Goal: Transaction & Acquisition: Book appointment/travel/reservation

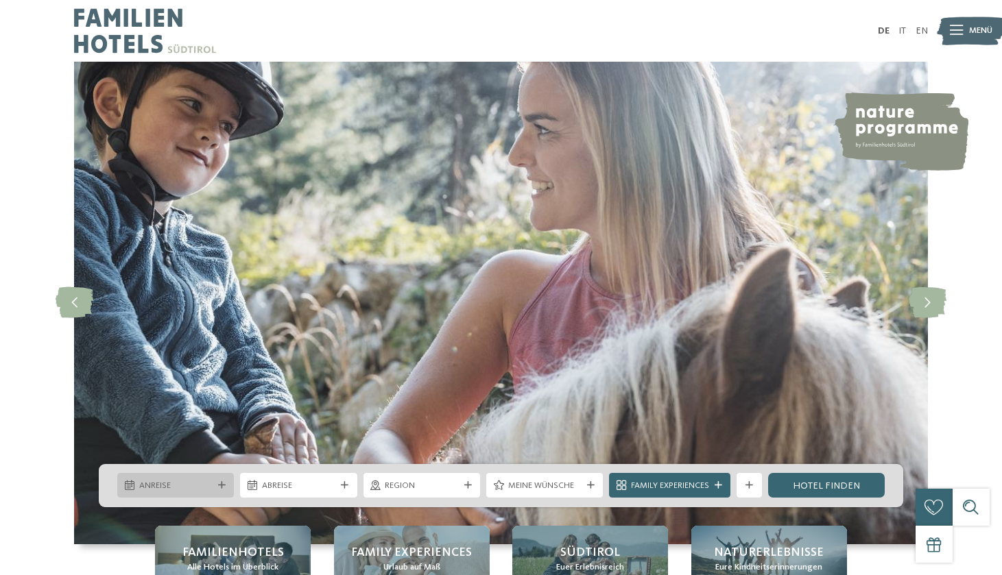
click at [201, 485] on span "Anreise" at bounding box center [175, 486] width 73 height 12
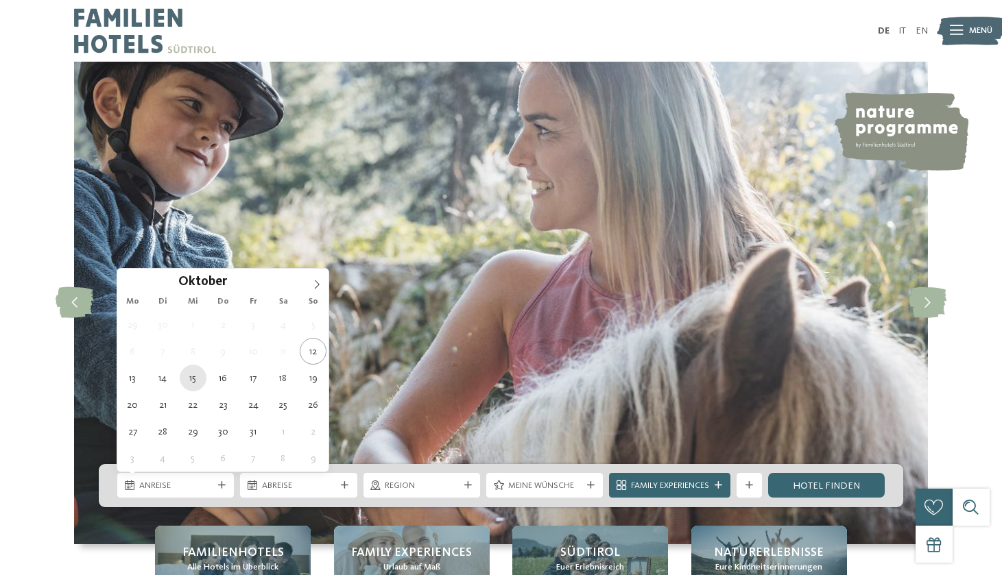
type div "[DATE]"
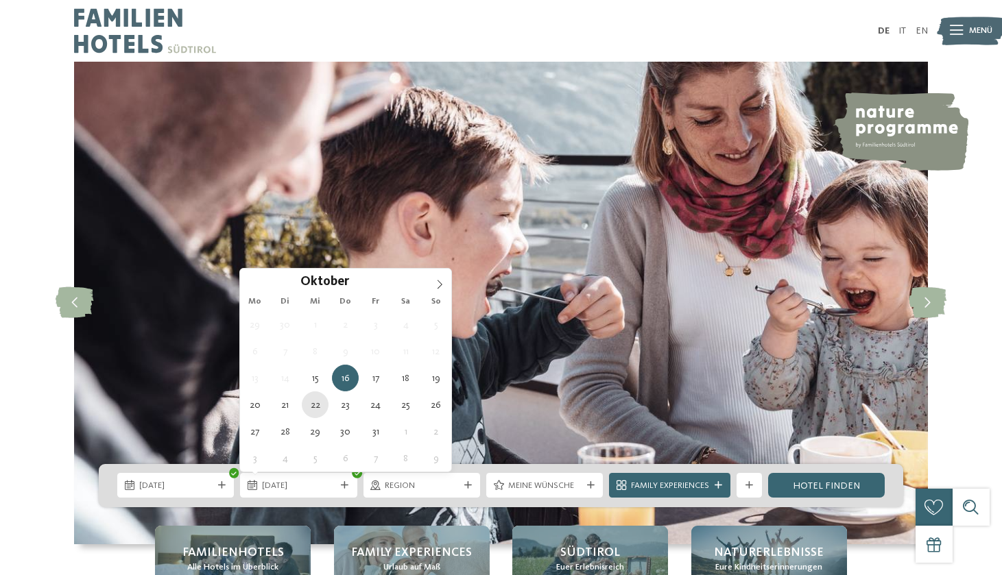
type div "[DATE]"
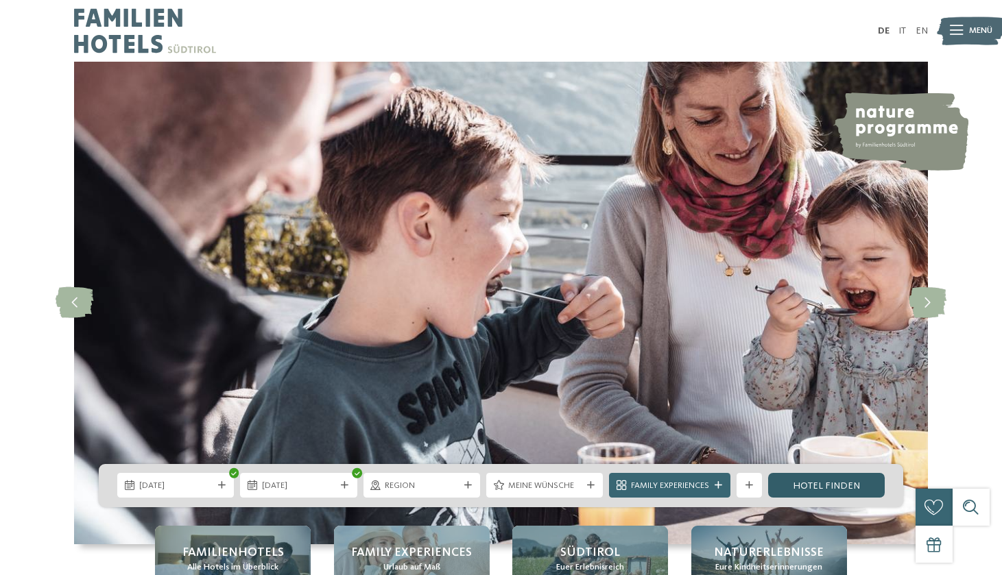
click at [814, 479] on link "Hotel finden" at bounding box center [826, 485] width 117 height 25
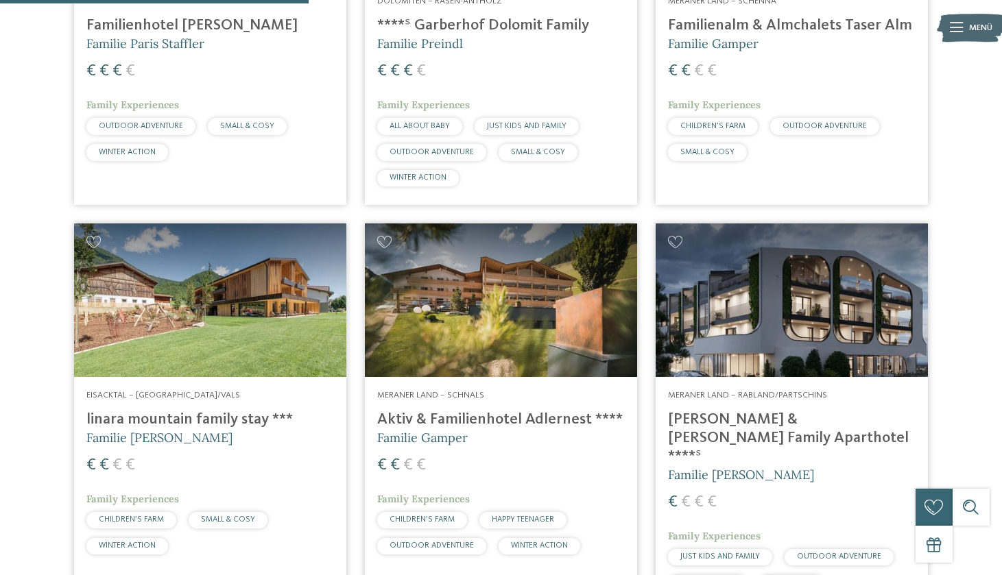
scroll to position [1047, 0]
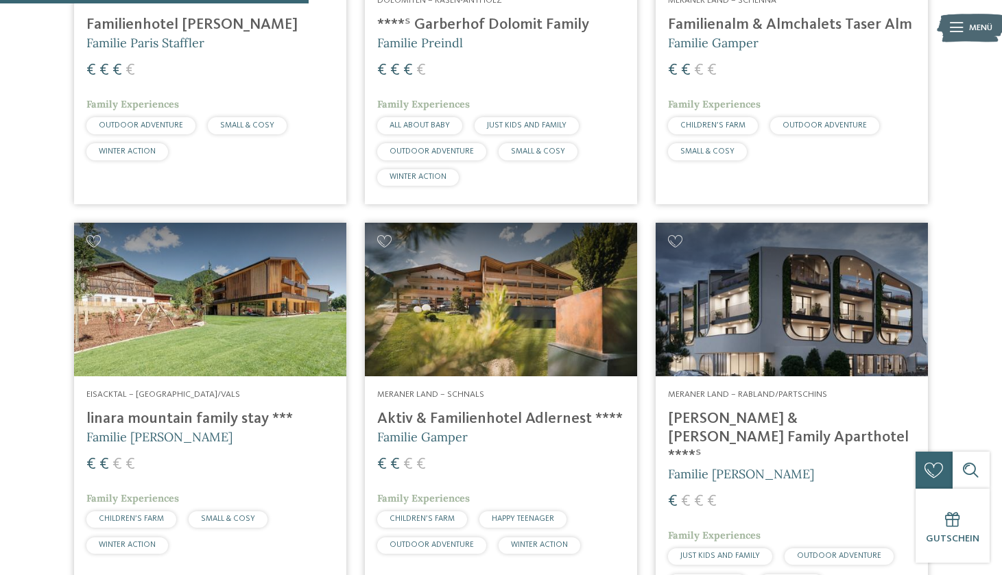
click at [163, 337] on img at bounding box center [210, 299] width 272 height 153
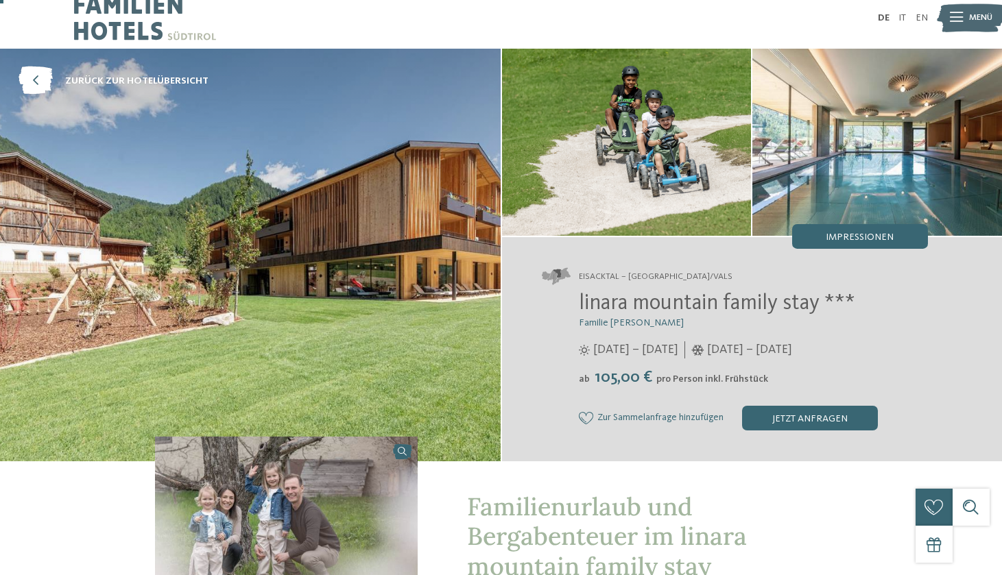
scroll to position [14, 0]
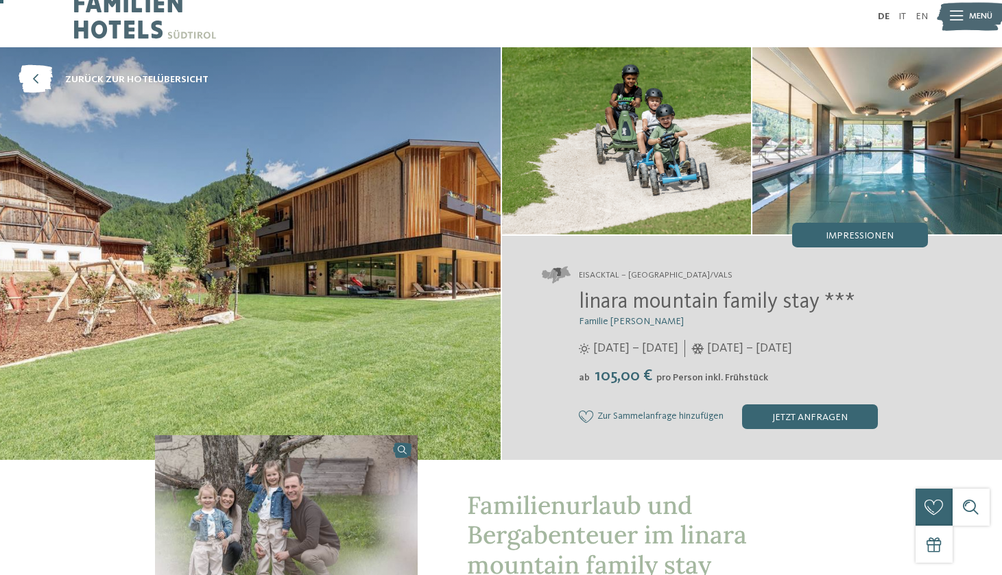
click at [439, 359] on img at bounding box center [250, 253] width 500 height 413
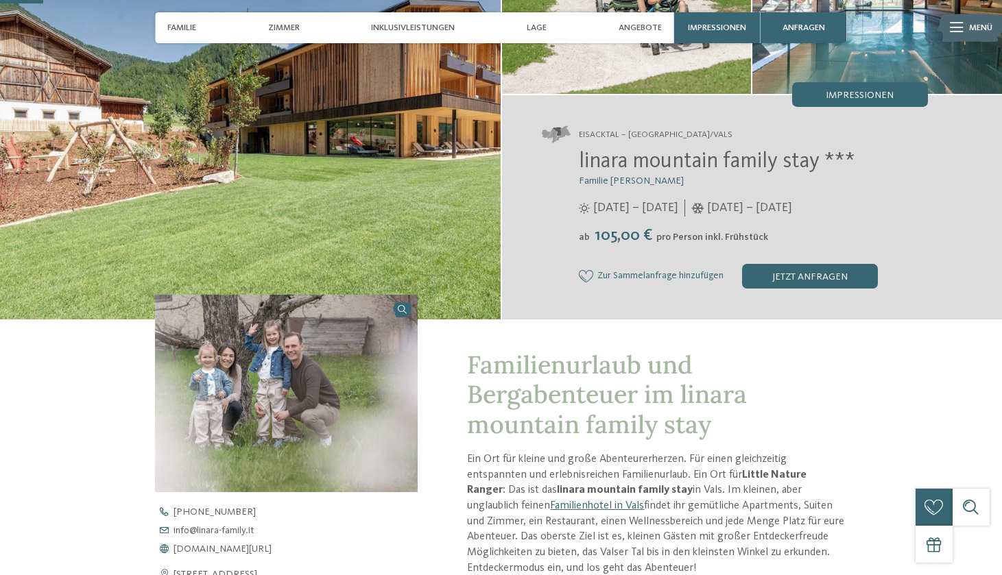
scroll to position [170, 0]
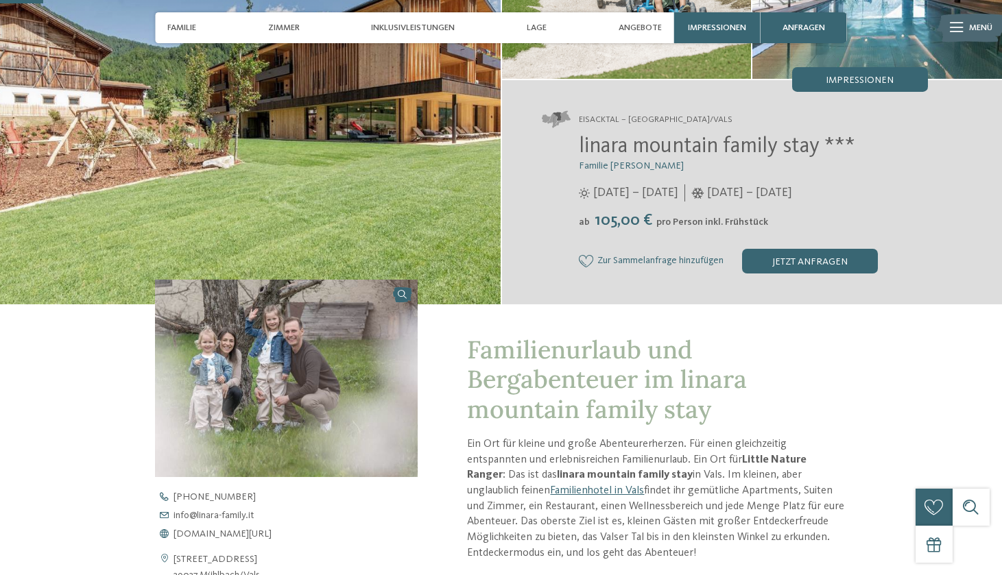
click at [369, 362] on img at bounding box center [286, 378] width 263 height 197
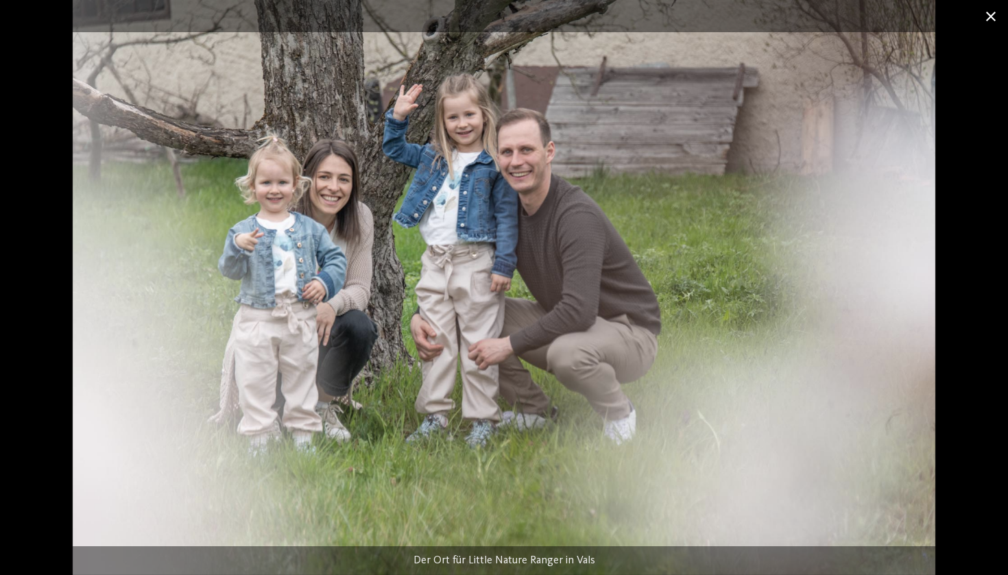
click at [987, 14] on span at bounding box center [990, 16] width 34 height 32
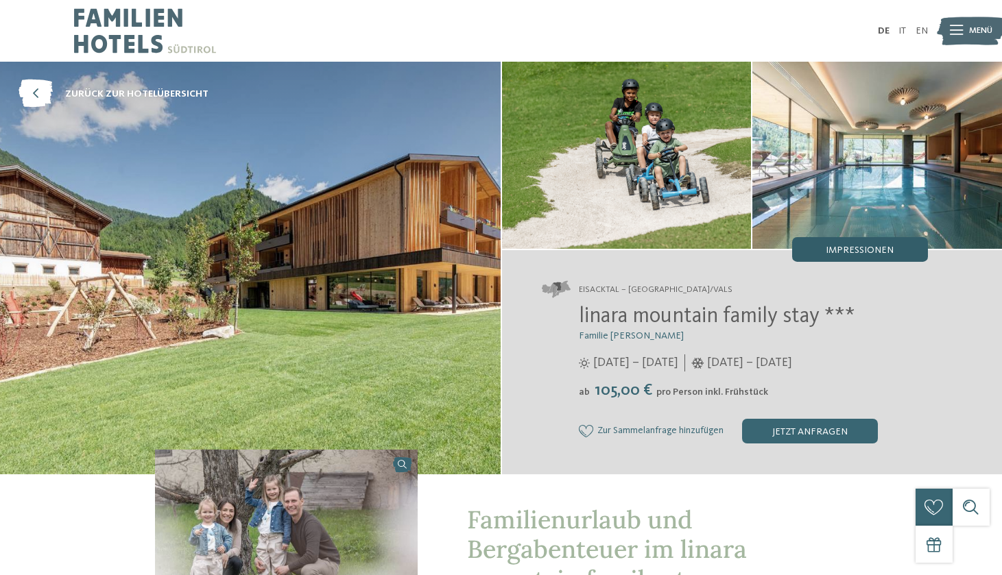
scroll to position [0, 0]
click at [836, 250] on span "Impressionen" at bounding box center [859, 250] width 68 height 10
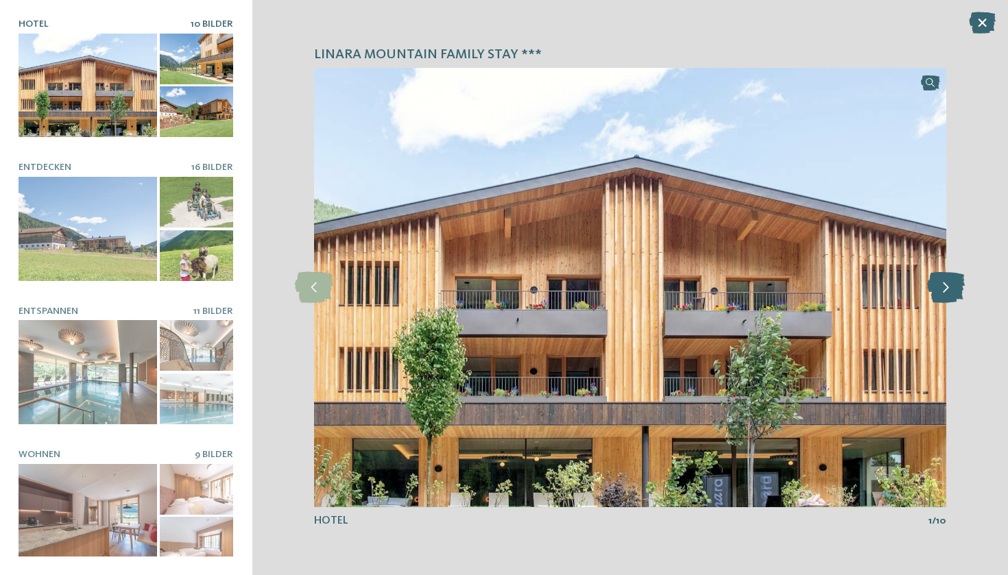
click at [949, 286] on icon at bounding box center [946, 287] width 38 height 31
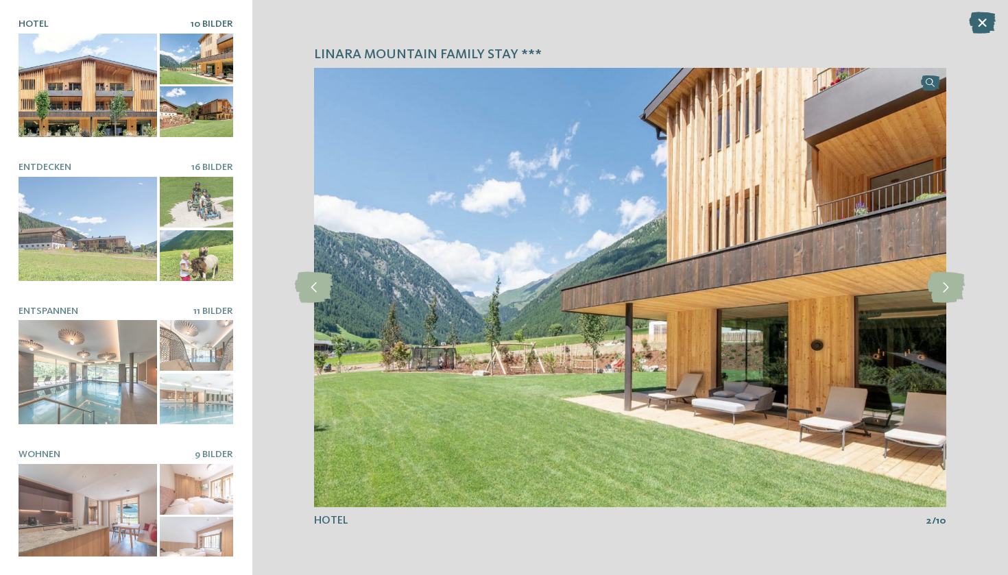
drag, startPoint x: 952, startPoint y: 289, endPoint x: 822, endPoint y: 444, distance: 202.5
click at [822, 444] on div "slide 2 of 10" at bounding box center [630, 287] width 632 height 439
click at [947, 289] on icon at bounding box center [946, 287] width 38 height 31
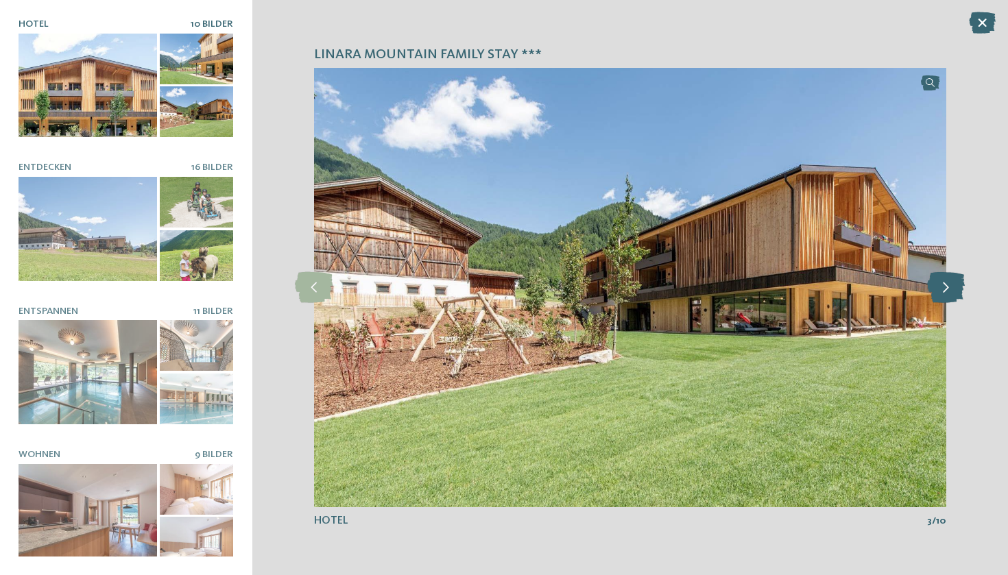
click at [947, 289] on icon at bounding box center [946, 287] width 38 height 31
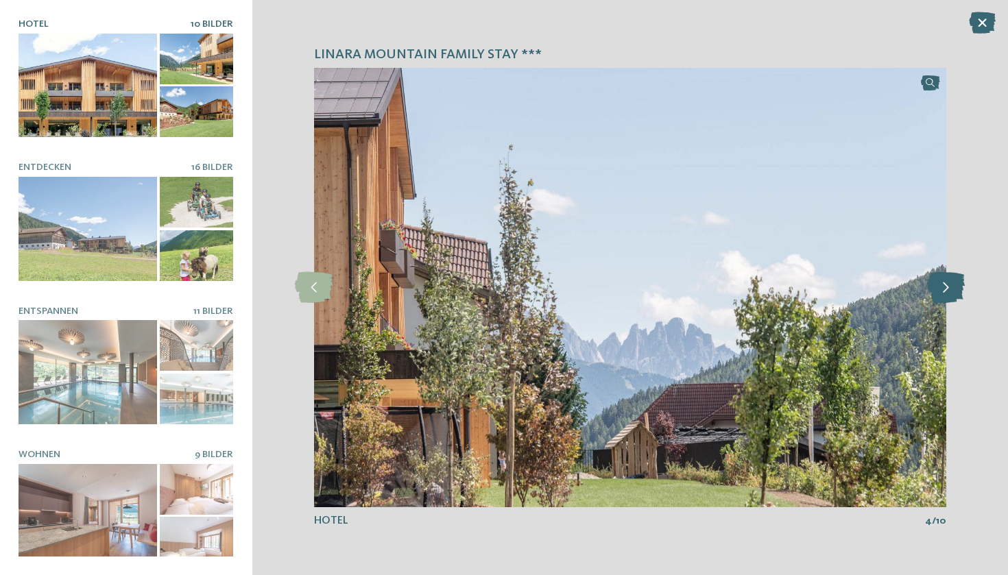
click at [947, 289] on icon at bounding box center [946, 287] width 38 height 31
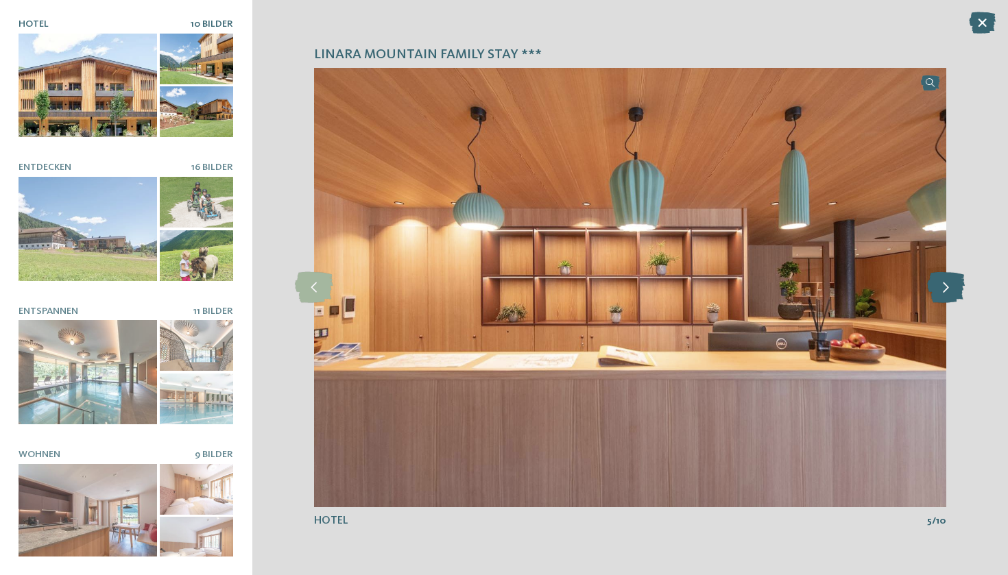
click at [947, 289] on icon at bounding box center [946, 287] width 38 height 31
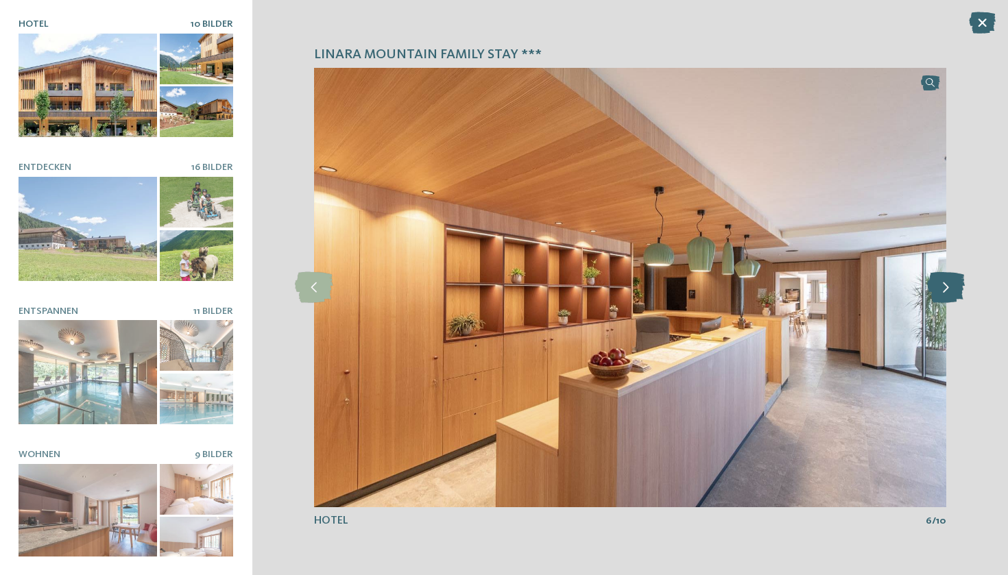
click at [947, 289] on icon at bounding box center [946, 287] width 38 height 31
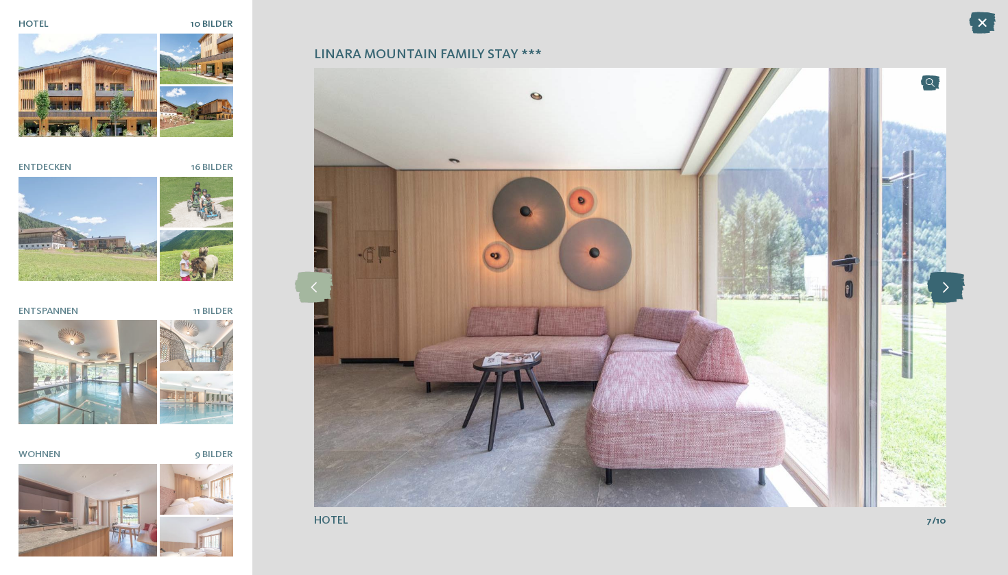
click at [947, 289] on icon at bounding box center [946, 287] width 38 height 31
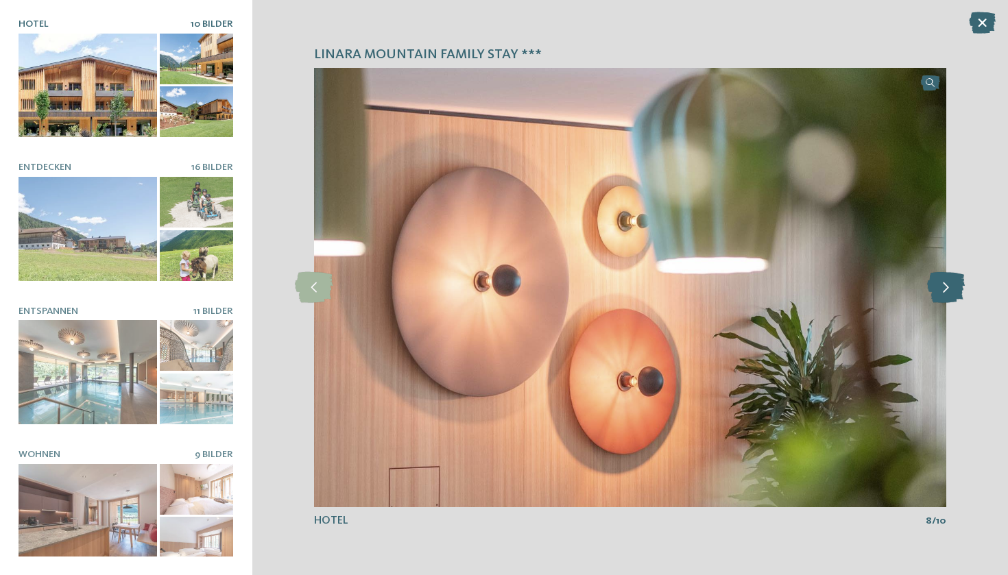
click at [947, 289] on icon at bounding box center [946, 287] width 38 height 31
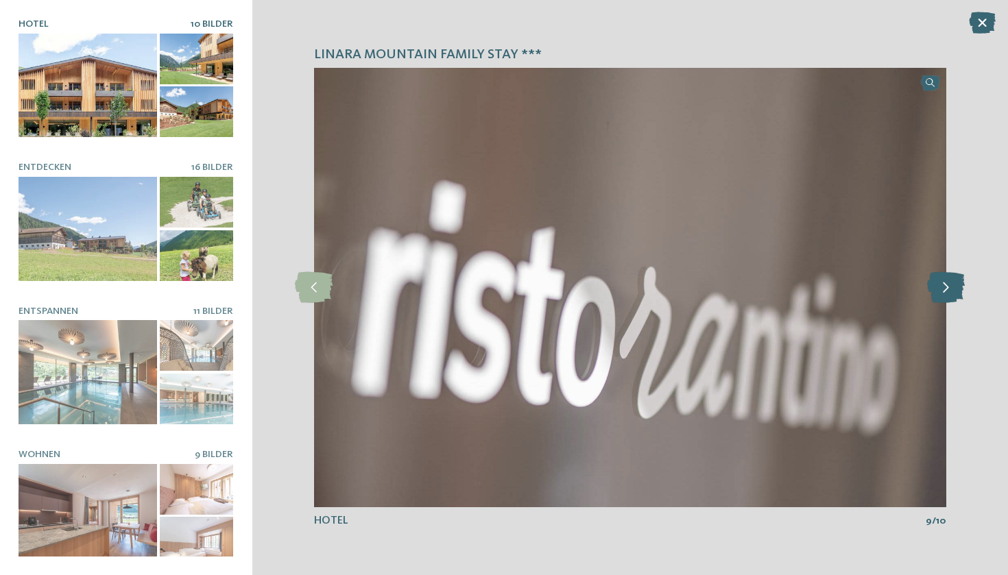
click at [947, 289] on icon at bounding box center [946, 287] width 38 height 31
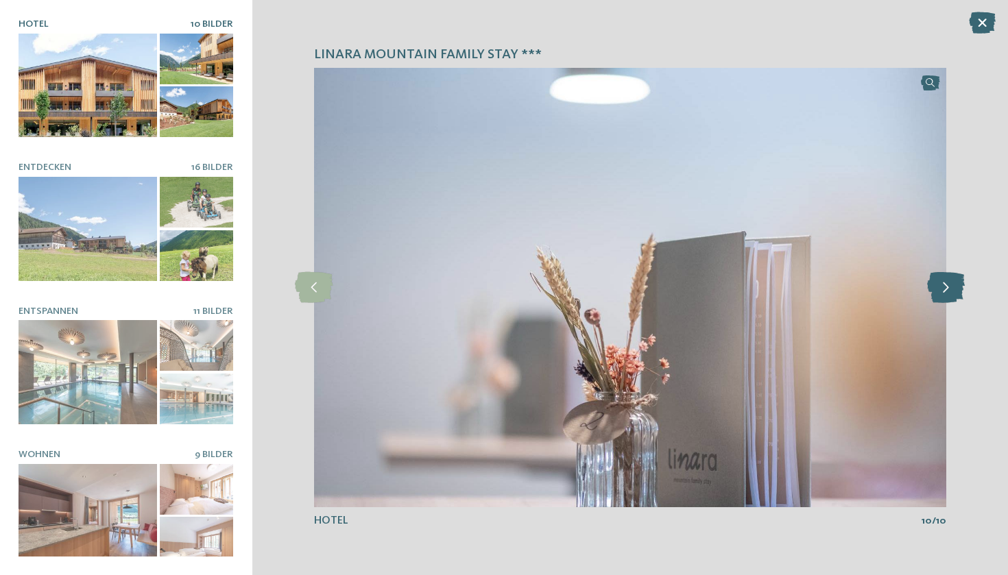
click at [947, 289] on icon at bounding box center [946, 287] width 38 height 31
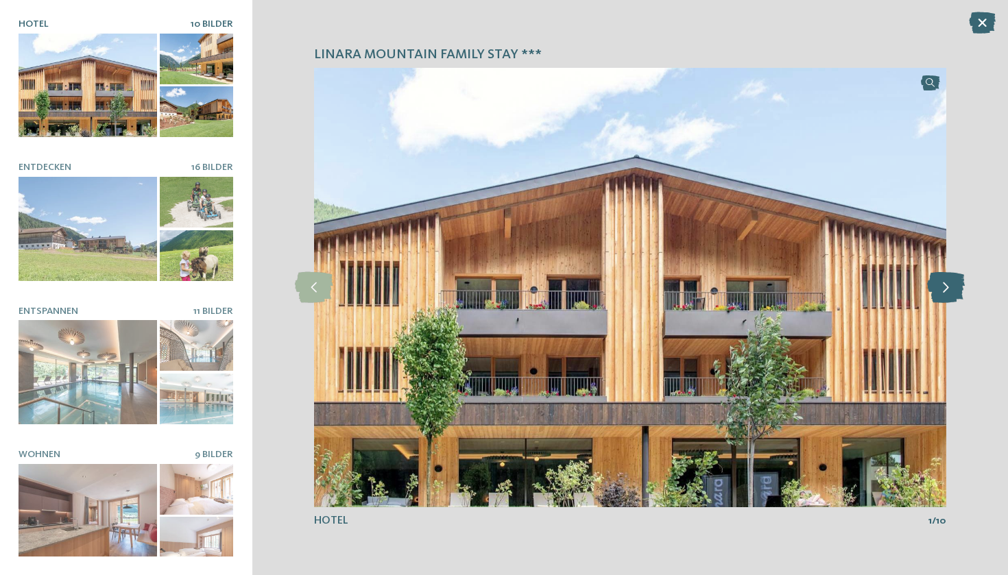
click at [948, 290] on icon at bounding box center [946, 287] width 38 height 31
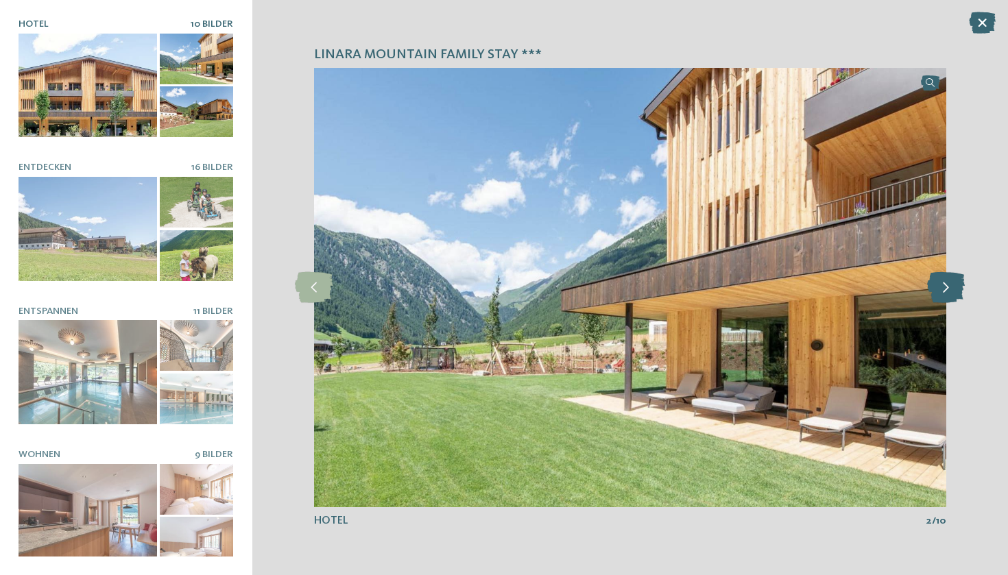
click at [948, 290] on icon at bounding box center [946, 287] width 38 height 31
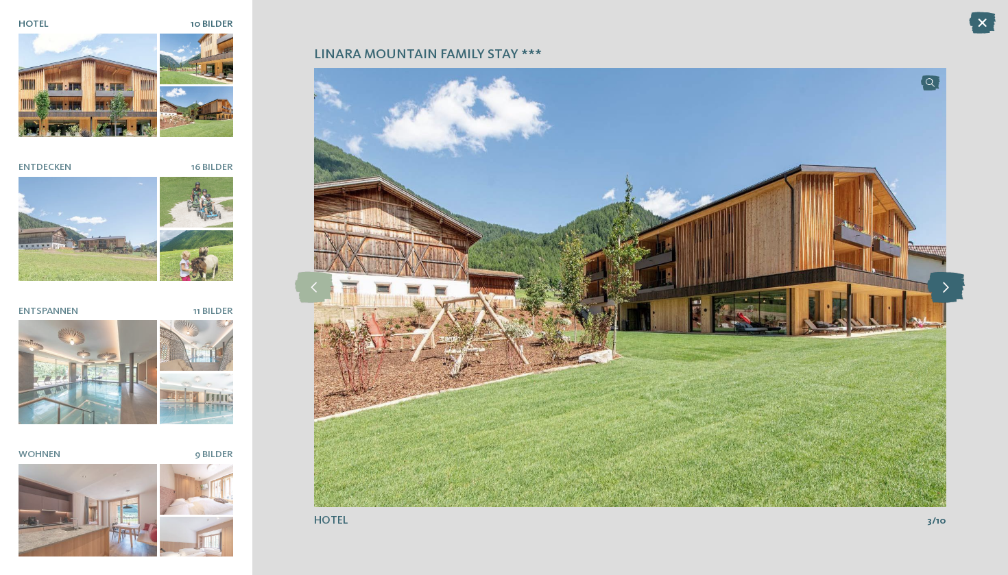
click at [948, 290] on icon at bounding box center [946, 287] width 38 height 31
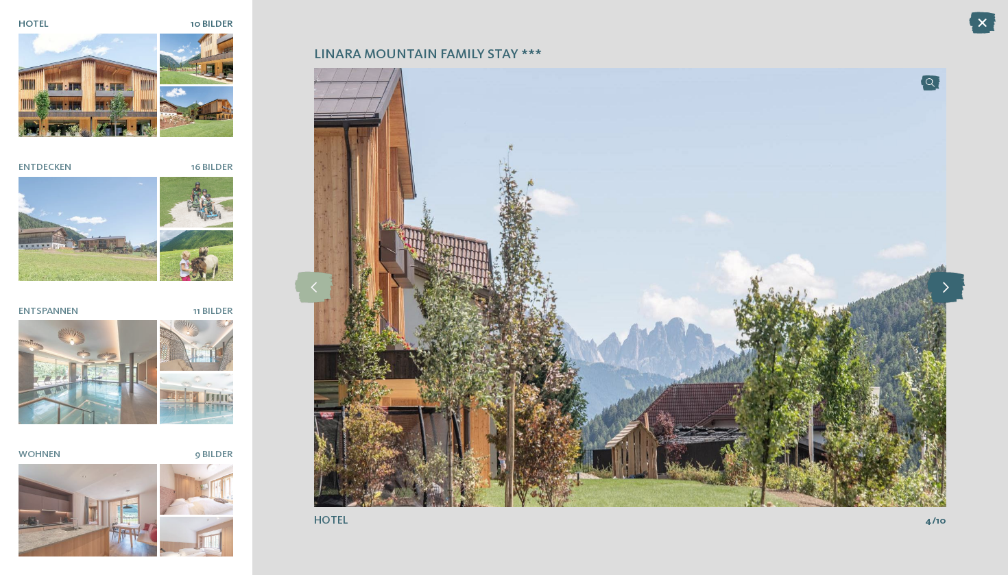
click at [948, 290] on icon at bounding box center [946, 287] width 38 height 31
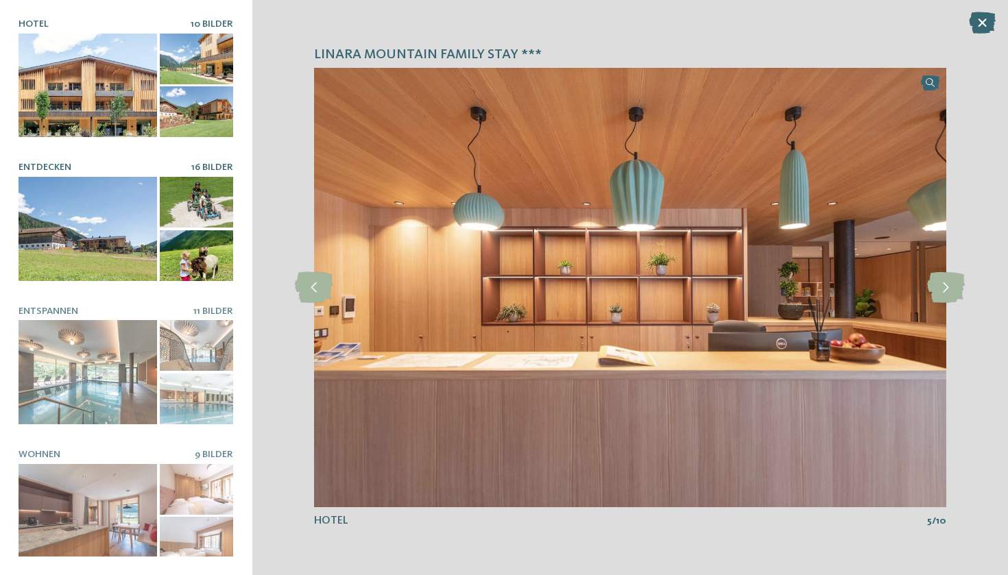
click at [143, 221] on div at bounding box center [88, 229] width 138 height 104
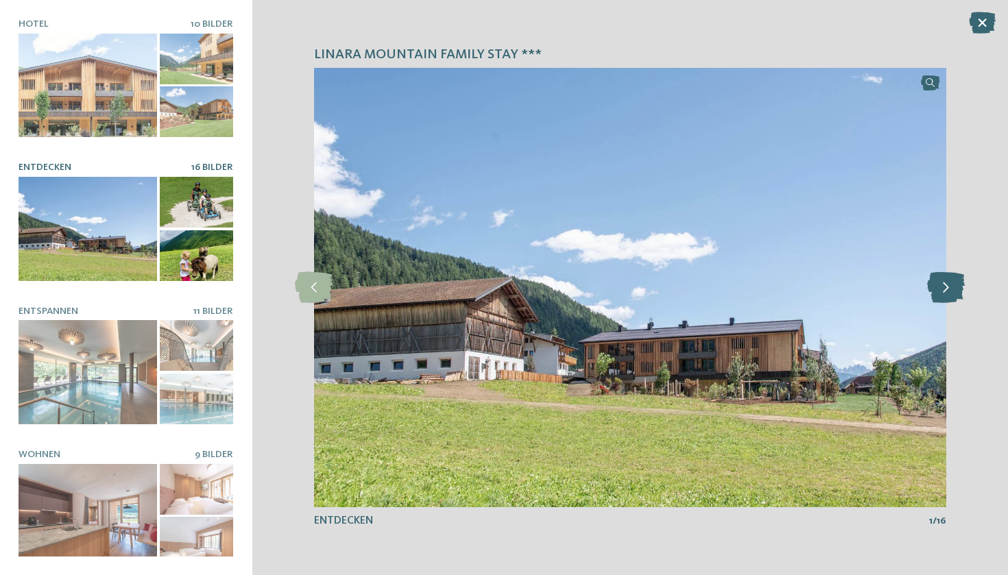
click at [949, 285] on icon at bounding box center [946, 287] width 38 height 31
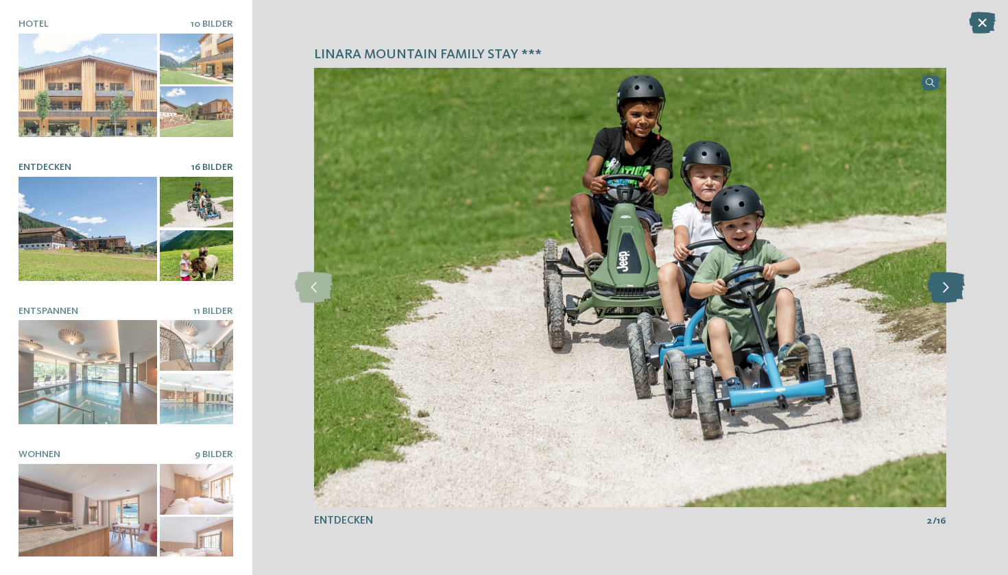
click at [949, 285] on icon at bounding box center [946, 287] width 38 height 31
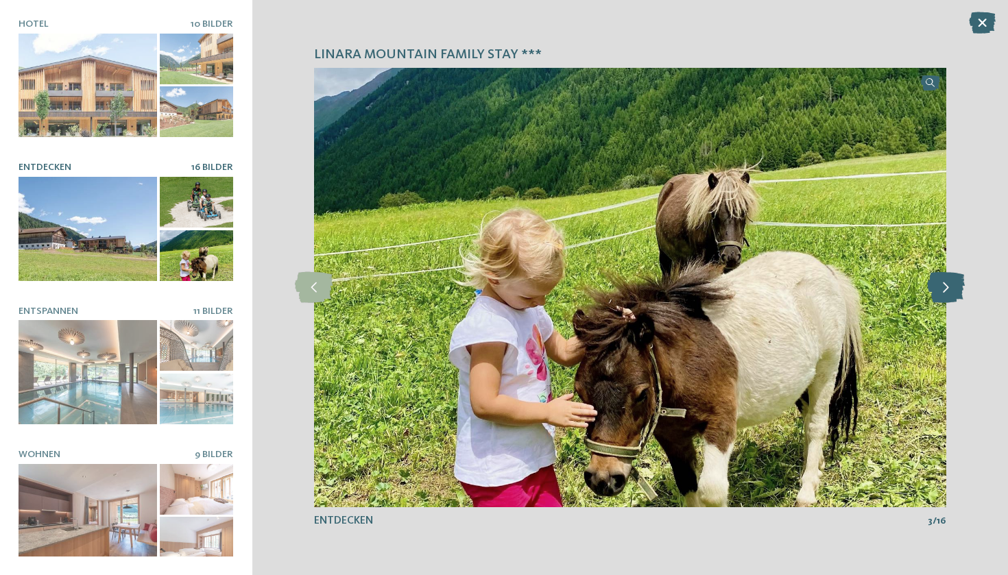
click at [949, 285] on icon at bounding box center [946, 287] width 38 height 31
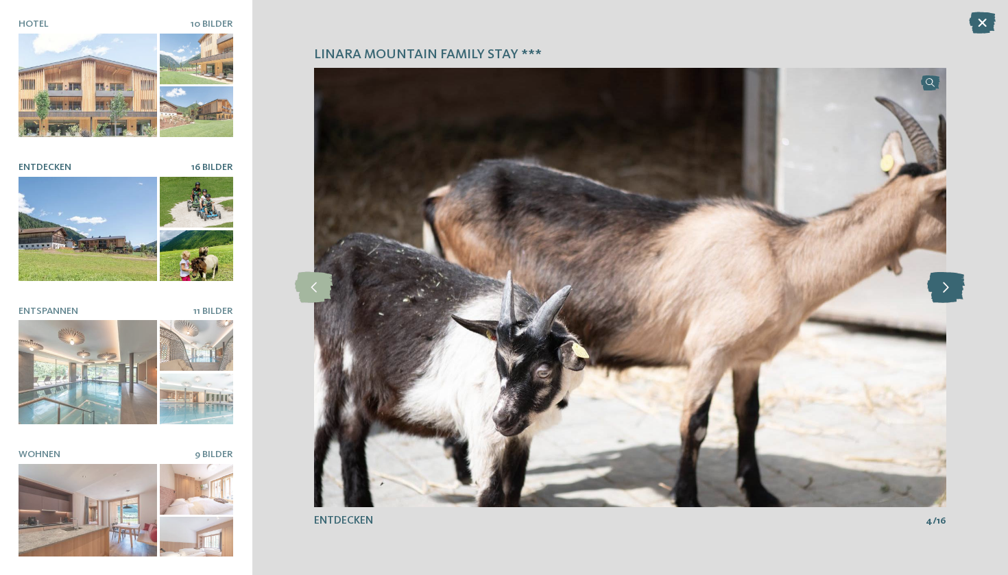
click at [949, 285] on icon at bounding box center [946, 287] width 38 height 31
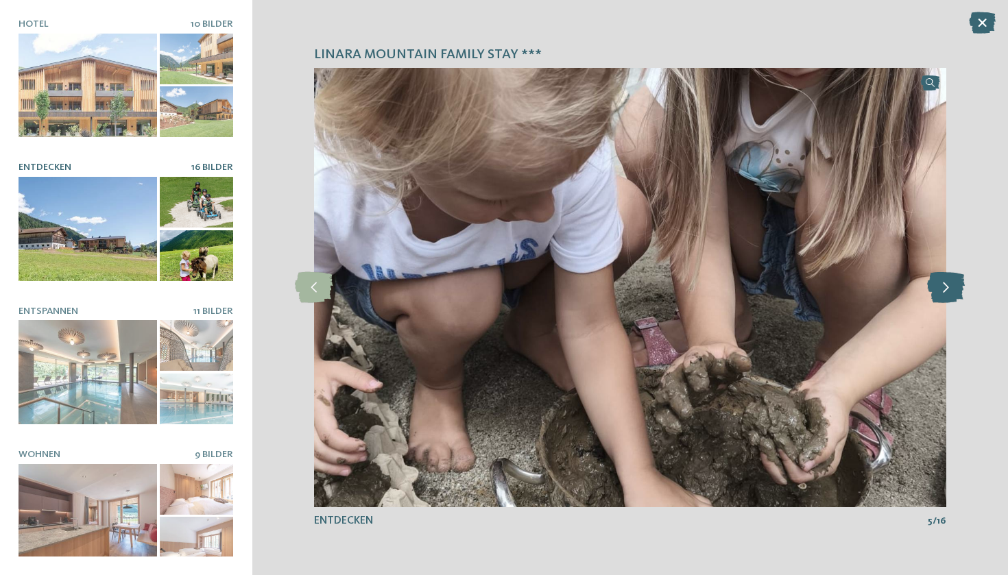
click at [949, 285] on icon at bounding box center [946, 287] width 38 height 31
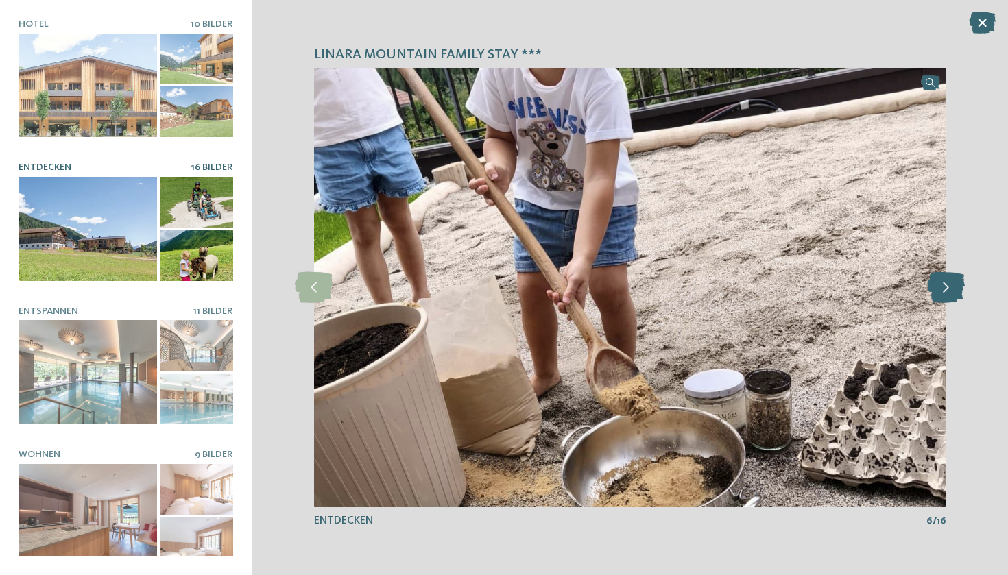
click at [949, 285] on icon at bounding box center [946, 287] width 38 height 31
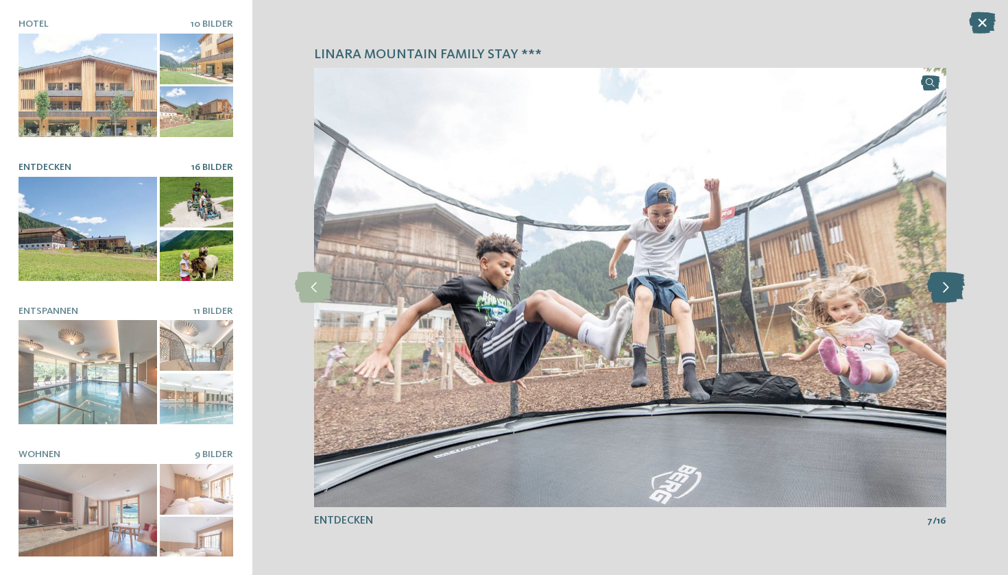
click at [948, 282] on icon at bounding box center [946, 287] width 38 height 31
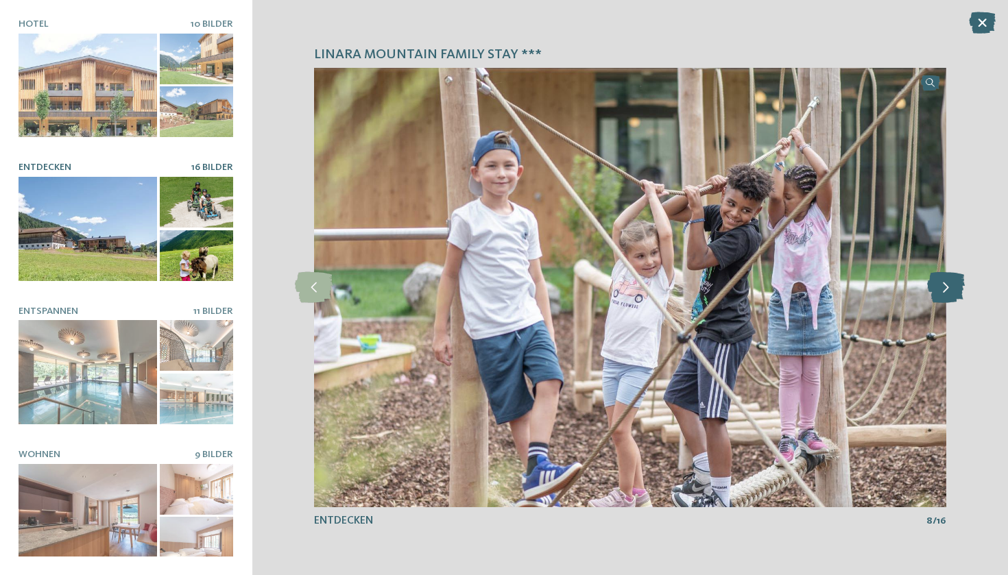
click at [948, 282] on icon at bounding box center [946, 287] width 38 height 31
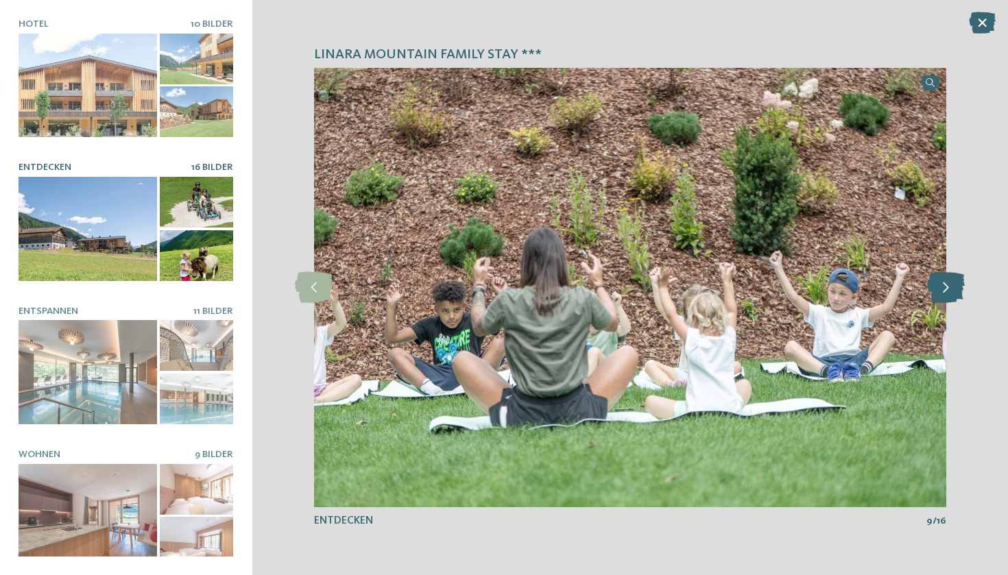
click at [949, 284] on icon at bounding box center [946, 287] width 38 height 31
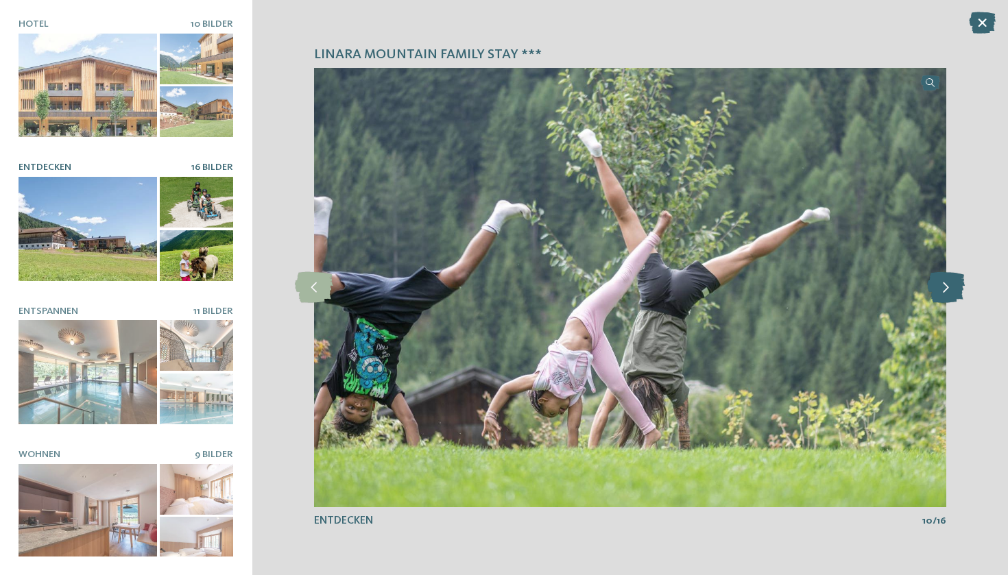
click at [949, 284] on icon at bounding box center [946, 287] width 38 height 31
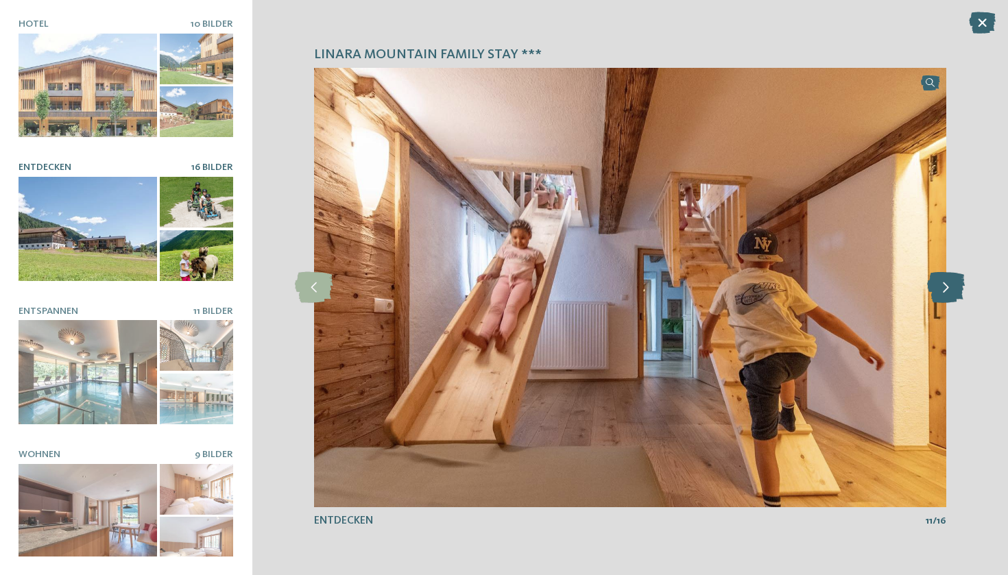
click at [950, 284] on icon at bounding box center [946, 287] width 38 height 31
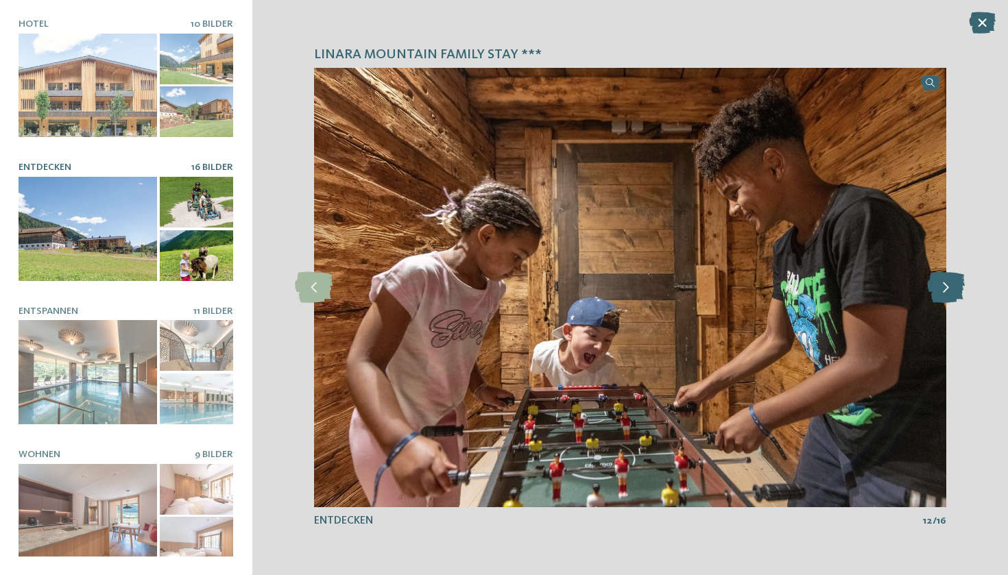
click at [950, 284] on icon at bounding box center [946, 287] width 38 height 31
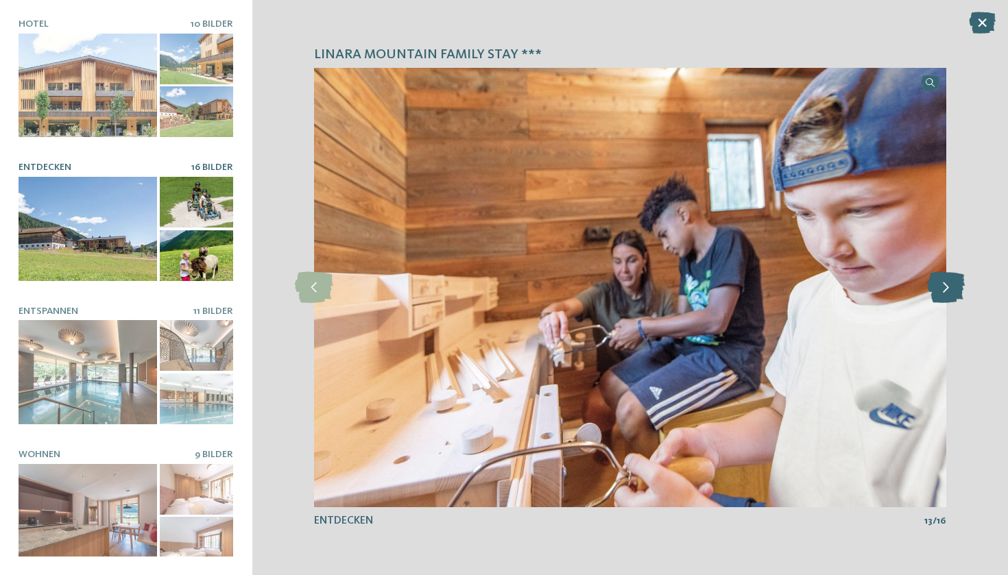
click at [950, 284] on icon at bounding box center [946, 287] width 38 height 31
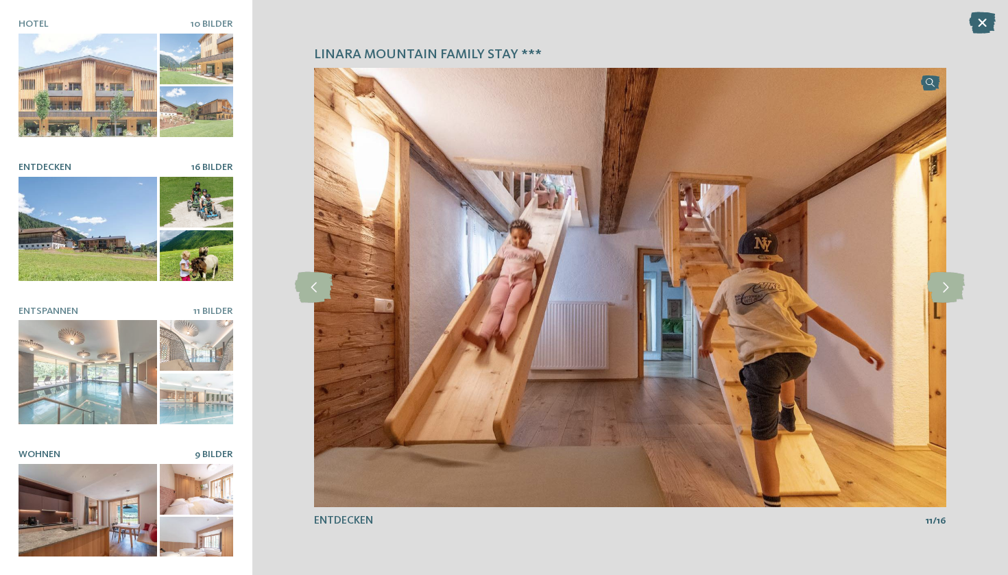
click at [77, 496] on div at bounding box center [88, 516] width 138 height 104
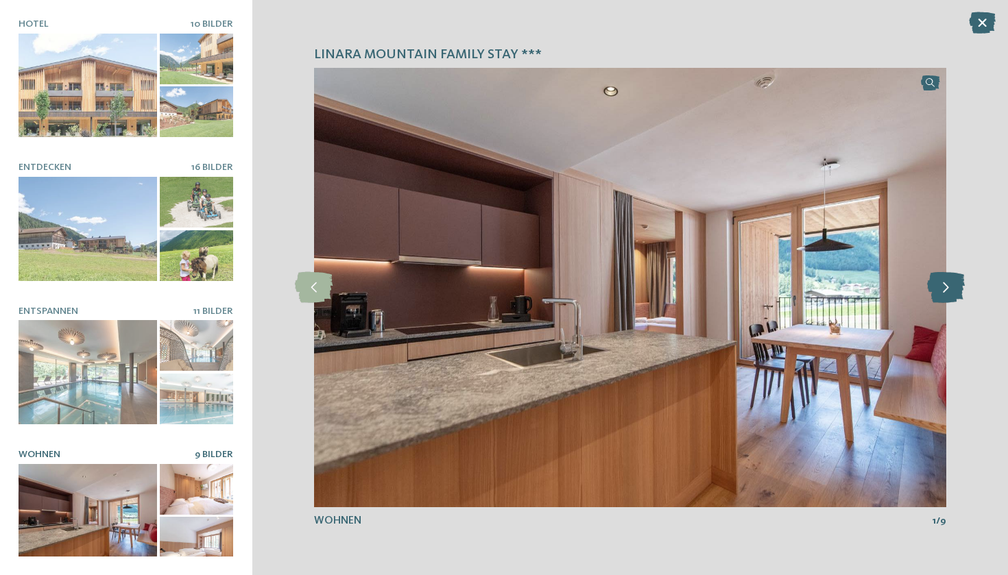
click at [947, 298] on icon at bounding box center [946, 287] width 38 height 31
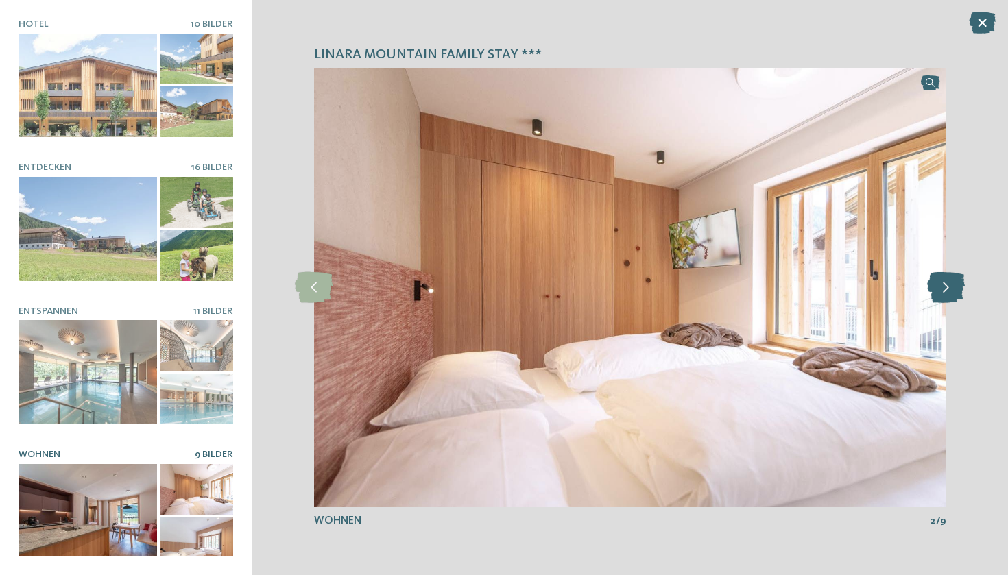
click at [947, 298] on icon at bounding box center [946, 287] width 38 height 31
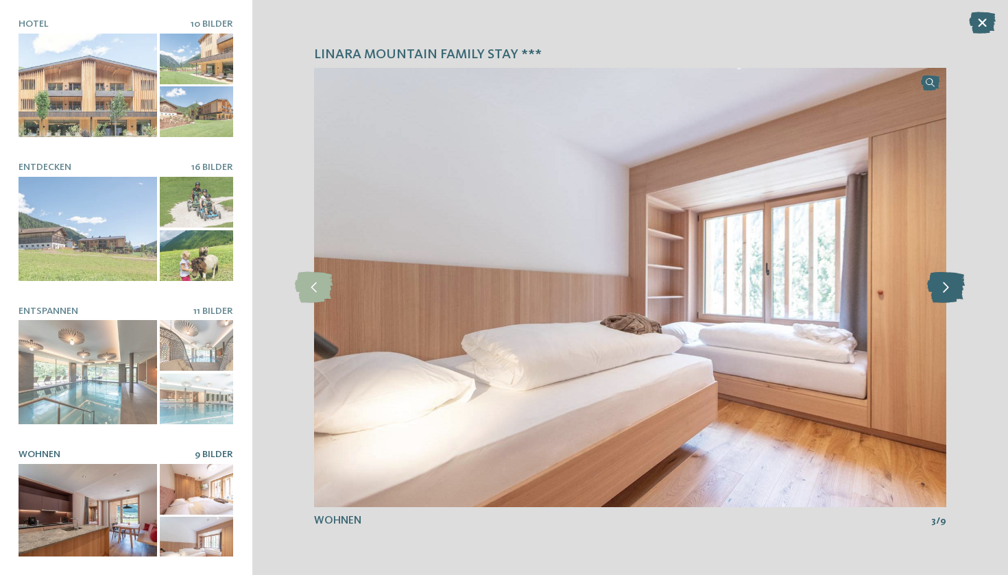
click at [947, 298] on icon at bounding box center [946, 287] width 38 height 31
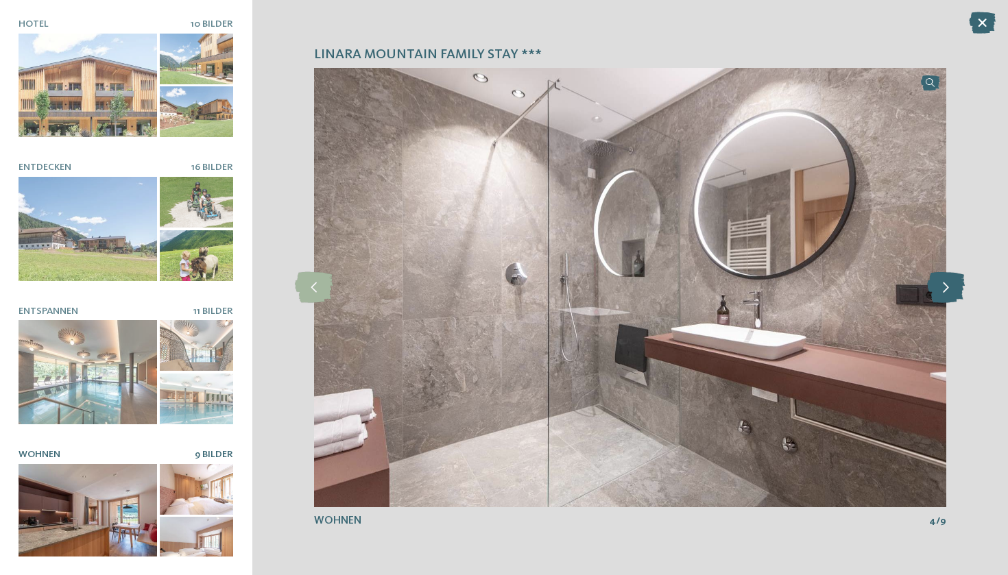
click at [947, 298] on icon at bounding box center [946, 287] width 38 height 31
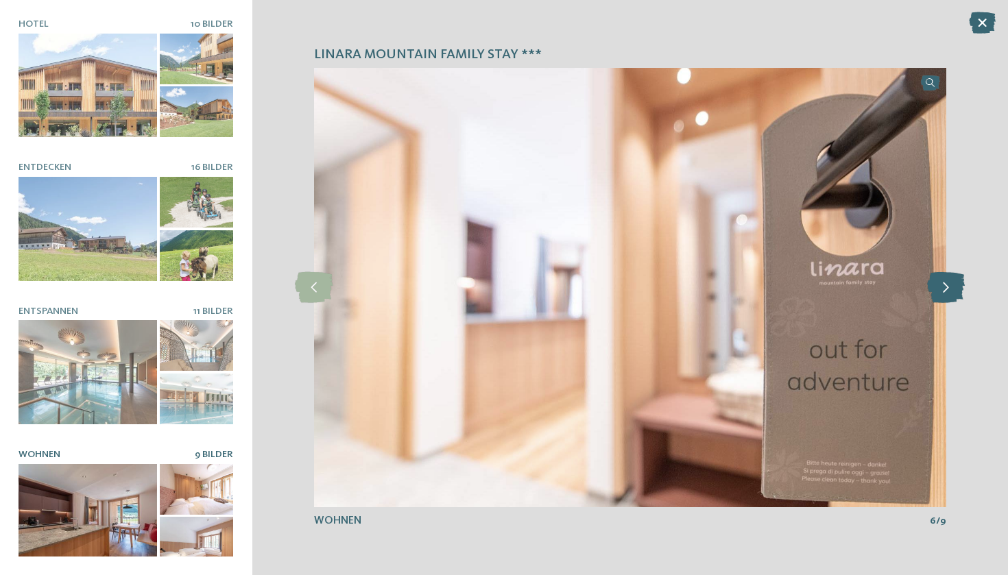
click at [947, 298] on icon at bounding box center [946, 287] width 38 height 31
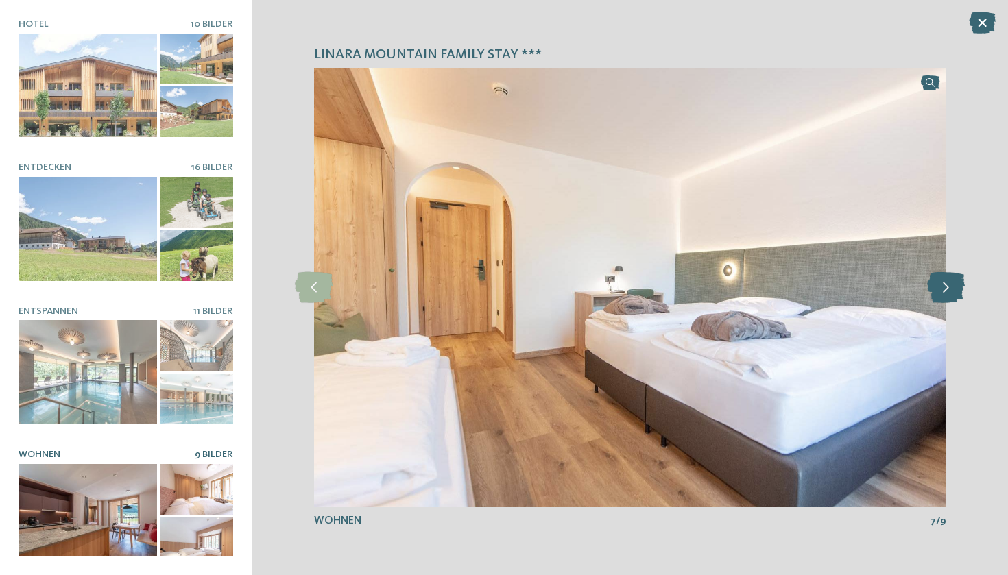
click at [947, 298] on icon at bounding box center [946, 287] width 38 height 31
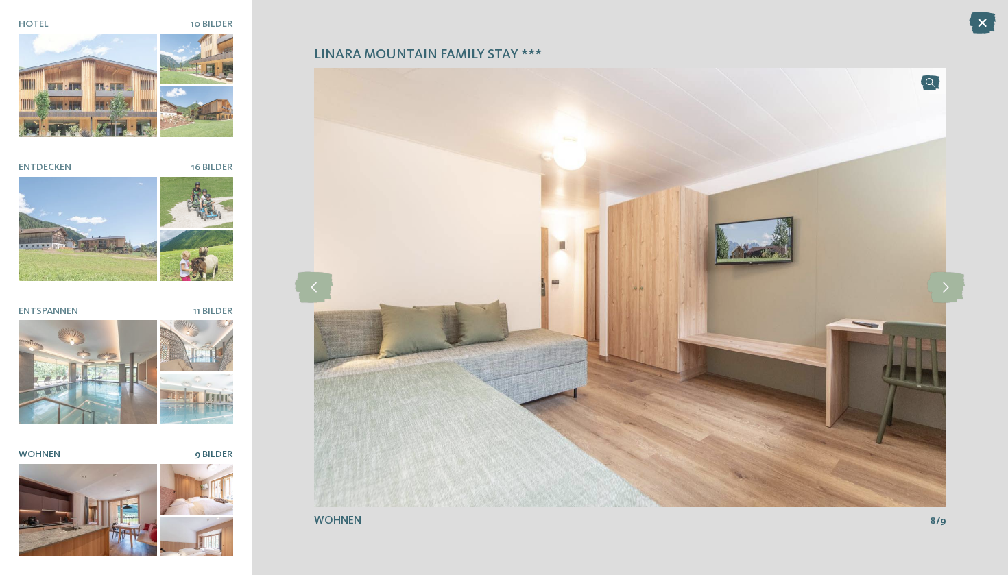
click at [943, 246] on img at bounding box center [630, 287] width 632 height 439
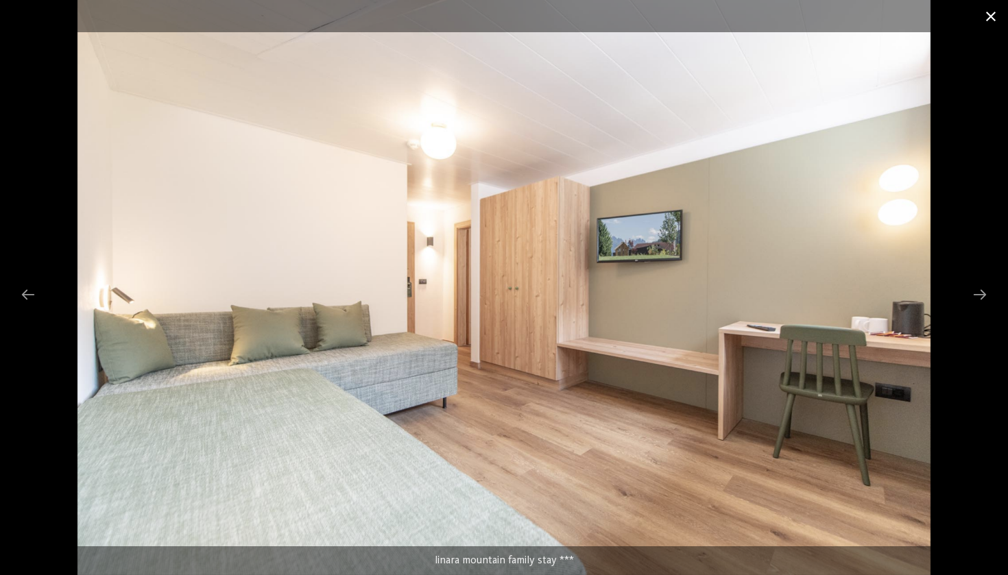
click at [983, 10] on span at bounding box center [990, 16] width 34 height 32
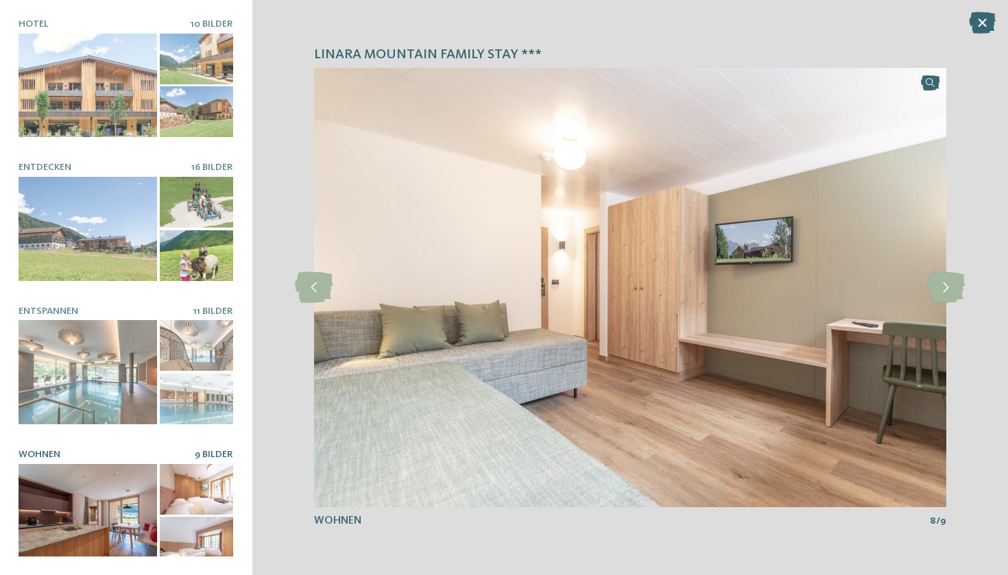
click at [982, 28] on icon at bounding box center [982, 23] width 27 height 22
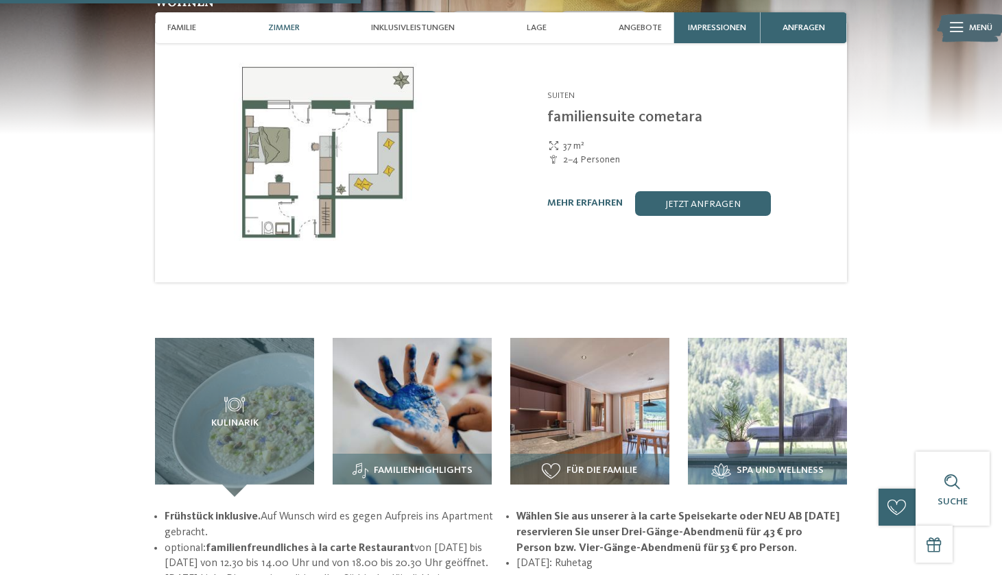
scroll to position [1412, 0]
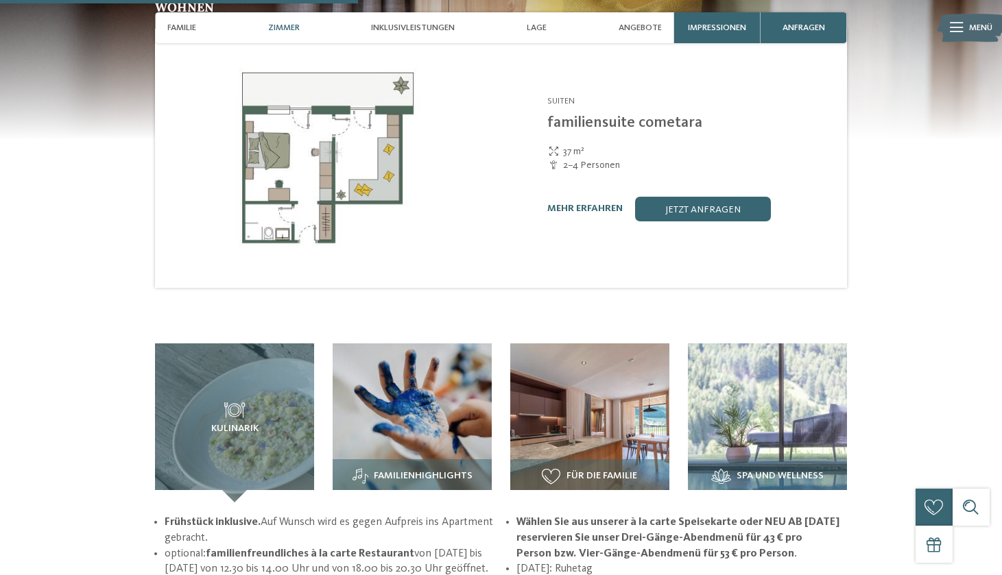
click at [736, 195] on div "Linara Mühlbach/Vals - Eisacktal Suiten familiensuite cometara 37 m² 2–4 Person…" at bounding box center [673, 158] width 346 height 259
click at [736, 189] on div "Linara Mühlbach/Vals - Eisacktal Suiten familiensuite cometara 37 m² 2–4 Person…" at bounding box center [673, 158] width 346 height 259
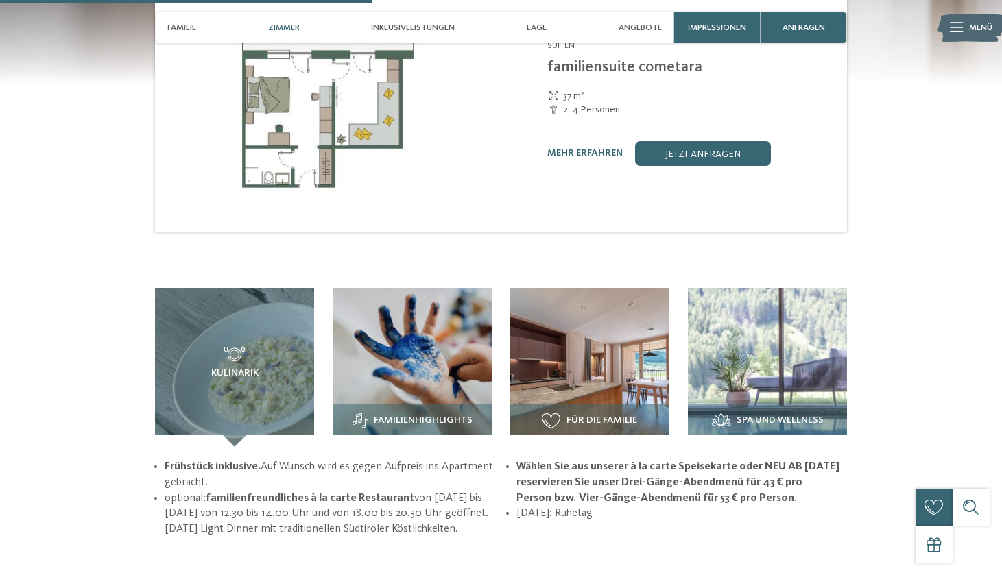
scroll to position [1466, 0]
